Goal: Task Accomplishment & Management: Manage account settings

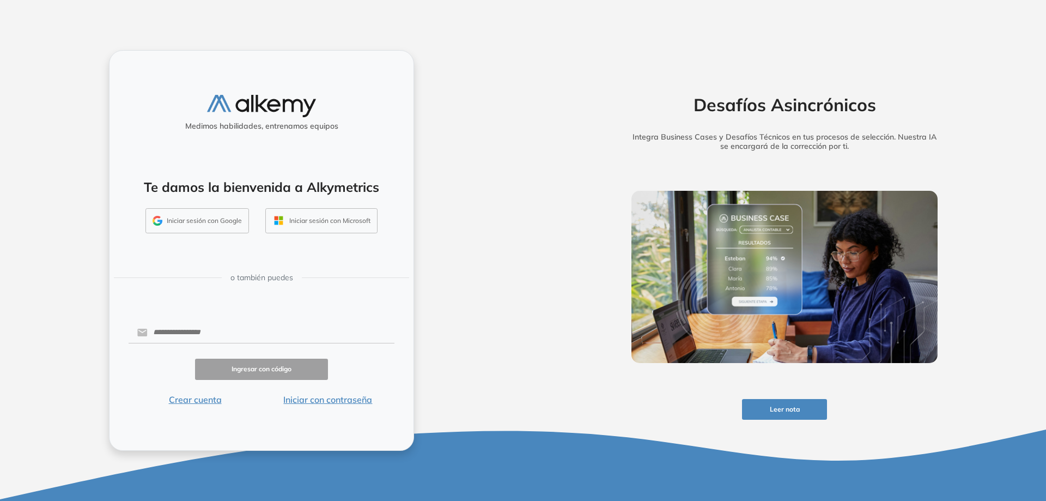
click at [206, 222] on button "Iniciar sesión con Google" at bounding box center [196, 220] width 103 height 25
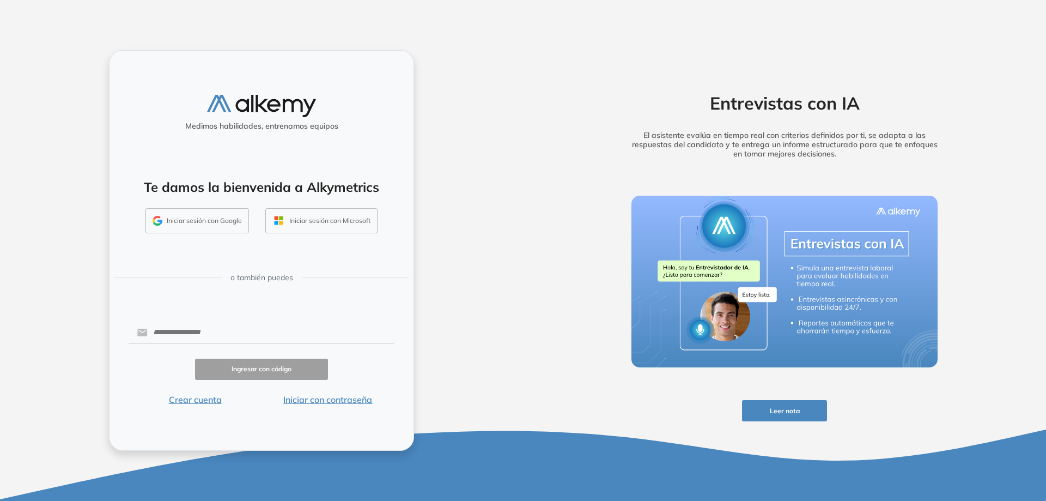
click at [217, 228] on button "Iniciar sesión con Google" at bounding box center [196, 220] width 103 height 25
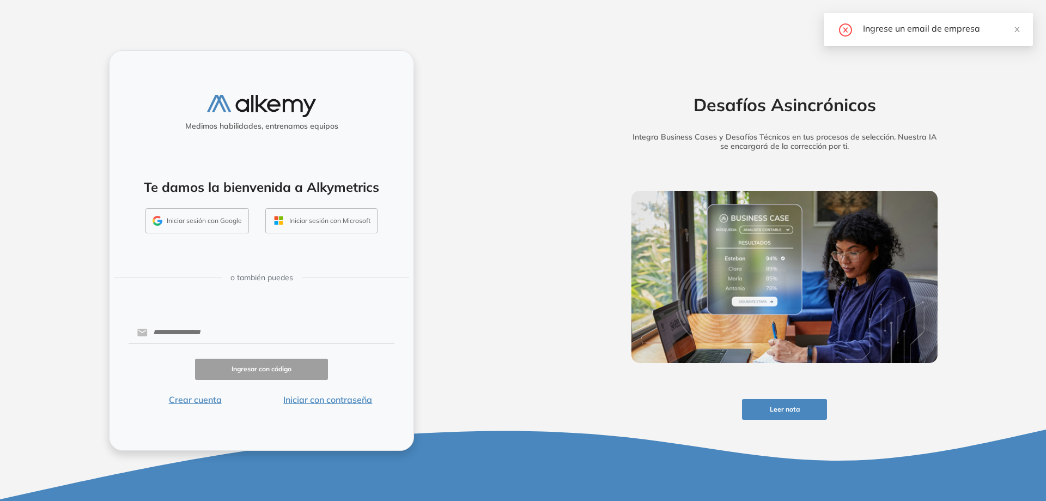
click at [212, 224] on button "Iniciar sesión con Google" at bounding box center [196, 220] width 103 height 25
click at [209, 215] on button "Iniciar sesión con Google" at bounding box center [196, 220] width 103 height 25
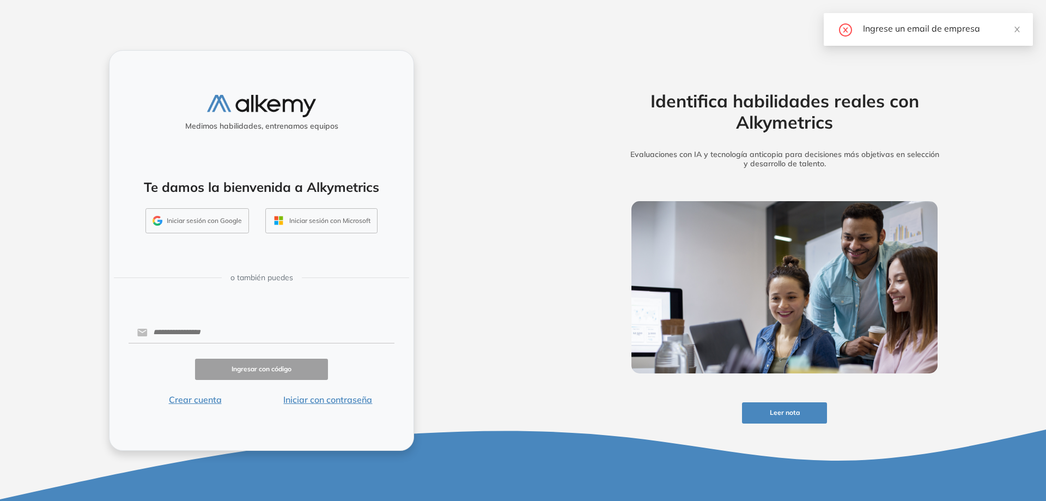
click at [930, 33] on div "Ingrese un email de empresa" at bounding box center [941, 28] width 157 height 13
